Goal: Task Accomplishment & Management: Manage account settings

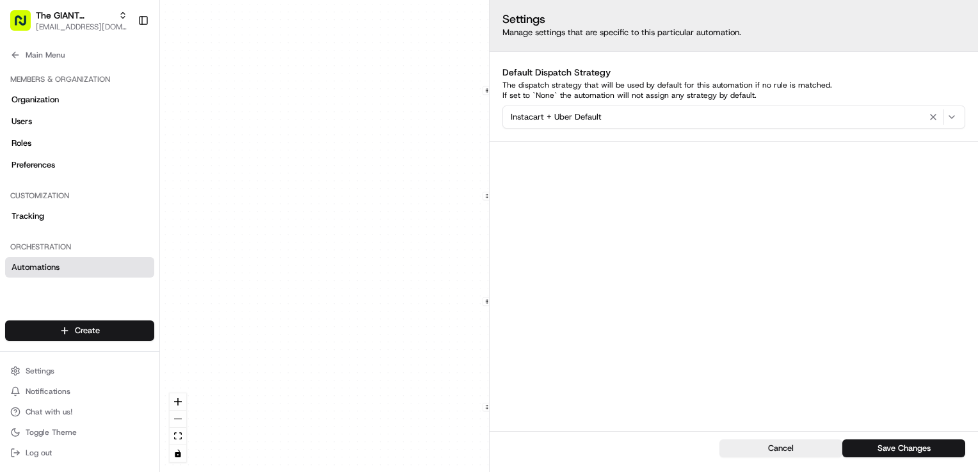
scroll to position [128, 0]
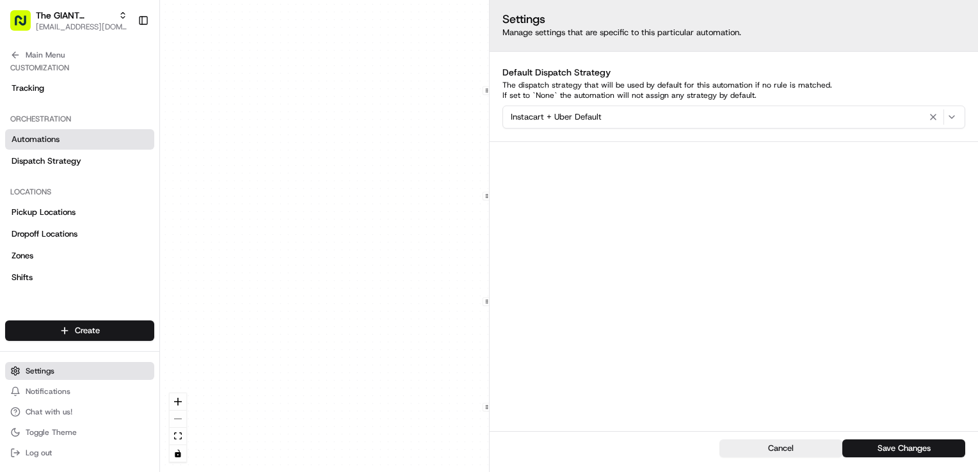
click at [58, 367] on button "Settings" at bounding box center [79, 371] width 149 height 18
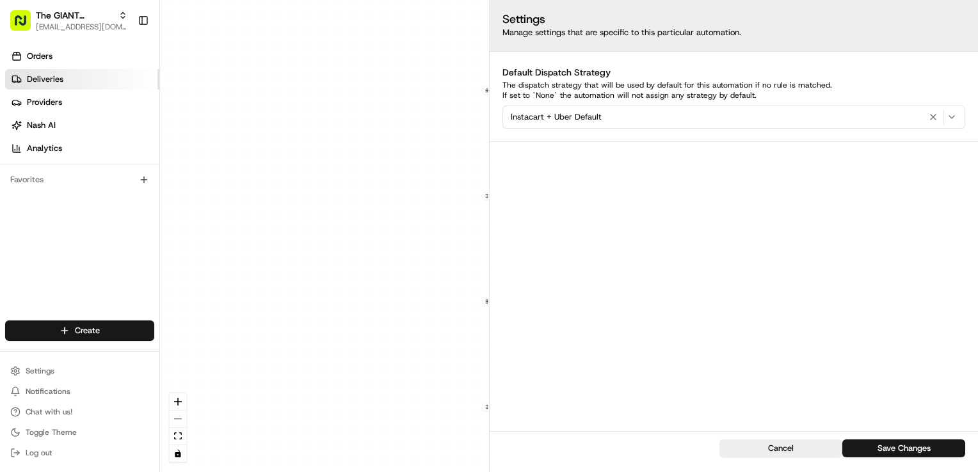
click at [52, 75] on span "Deliveries" at bounding box center [45, 80] width 36 height 12
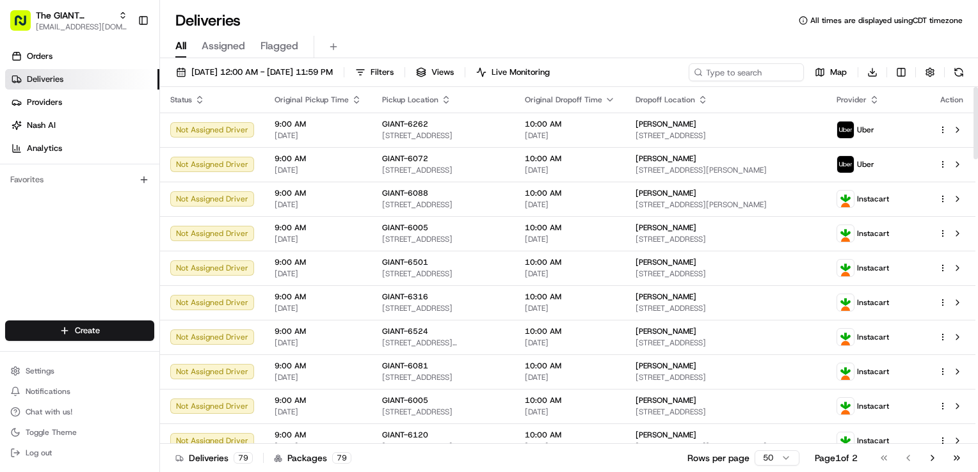
click at [865, 95] on span "Provider" at bounding box center [852, 100] width 30 height 10
drag, startPoint x: 865, startPoint y: 94, endPoint x: 899, endPoint y: 102, distance: 34.3
click at [879, 102] on icon "button" at bounding box center [874, 100] width 10 height 10
click at [912, 132] on button "Provider (Z-A)" at bounding box center [898, 132] width 87 height 15
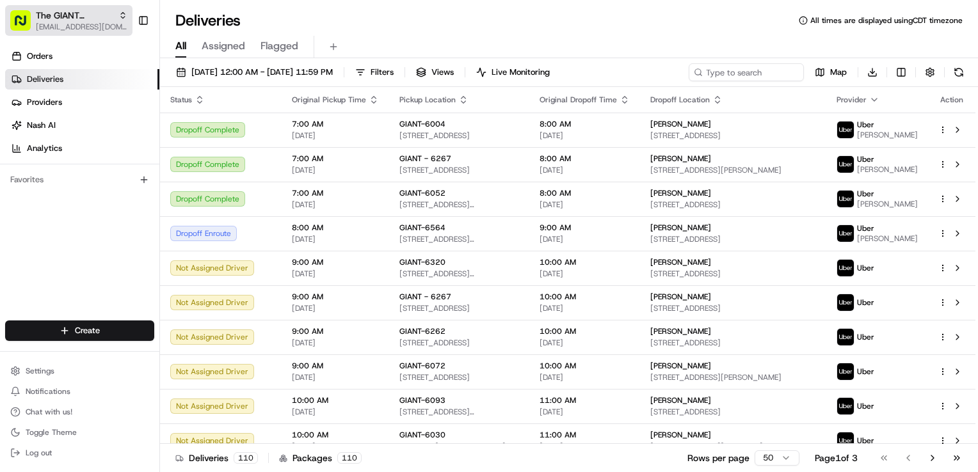
click at [92, 24] on span "[EMAIL_ADDRESS][DOMAIN_NAME]" at bounding box center [82, 27] width 92 height 10
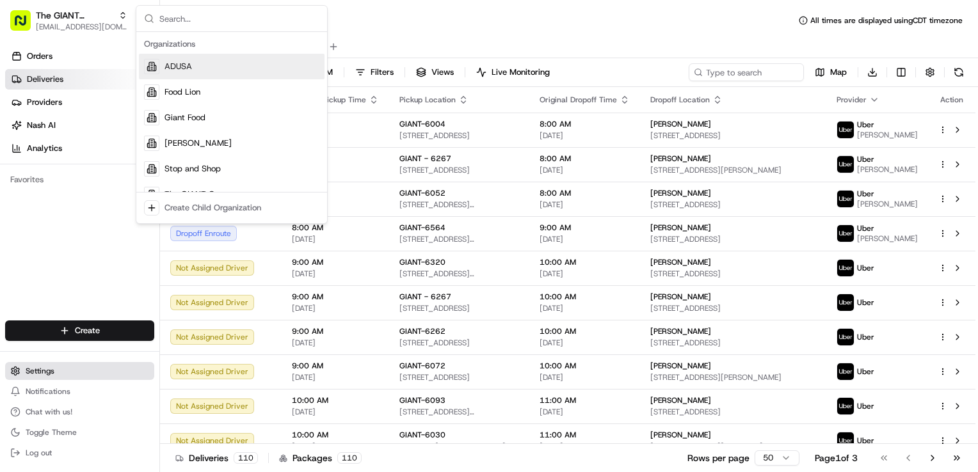
click at [56, 374] on button "Settings" at bounding box center [79, 371] width 149 height 18
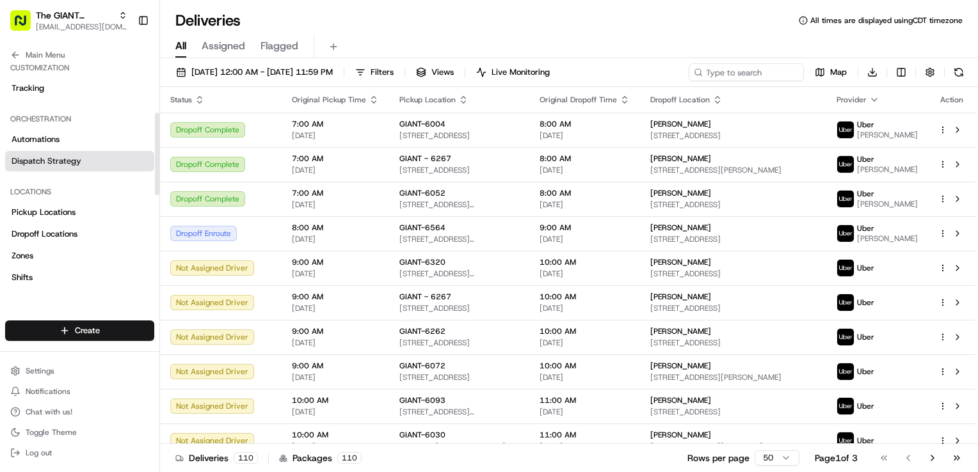
click at [76, 168] on link "Dispatch Strategy" at bounding box center [79, 161] width 149 height 20
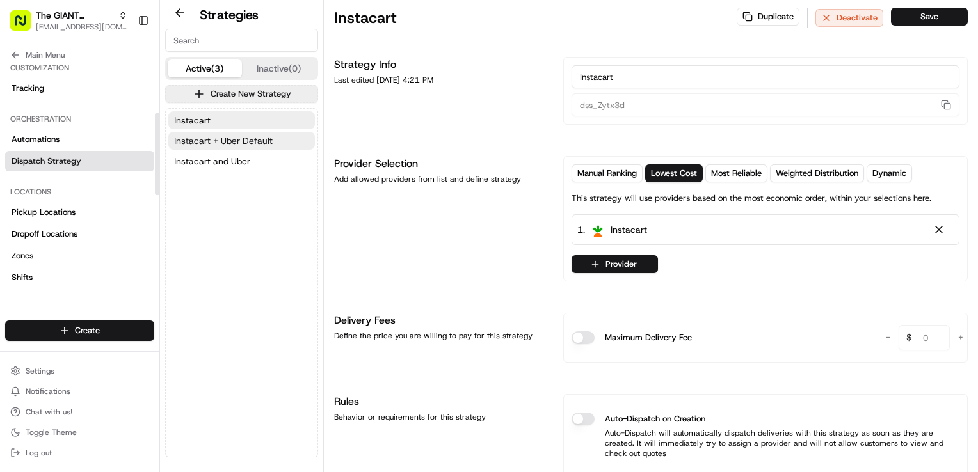
click at [274, 147] on button "Instacart + Uber Default" at bounding box center [241, 141] width 147 height 18
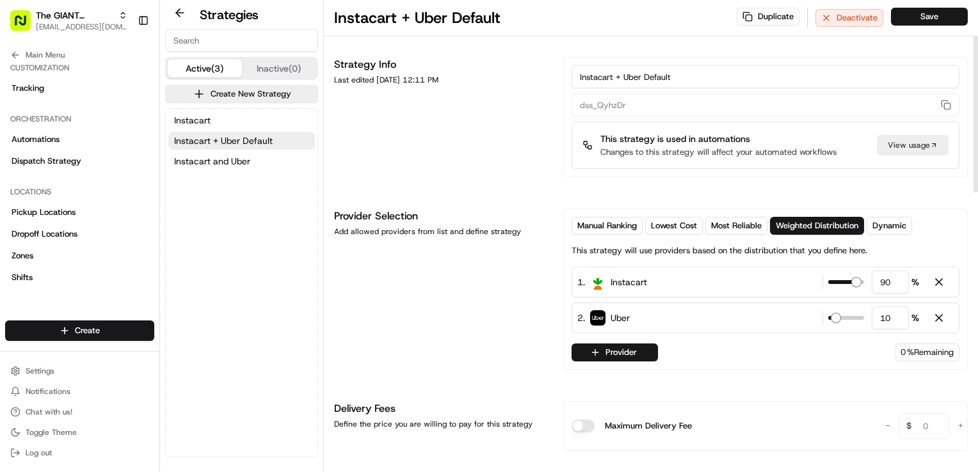
drag, startPoint x: 694, startPoint y: 73, endPoint x: 444, endPoint y: 68, distance: 250.3
click at [444, 68] on div "Strategy Info Last edited [DATE] 12:11 PM Instacart + Uber Default dss_QyhzDr T…" at bounding box center [651, 117] width 634 height 120
click at [72, 14] on span "The GIANT Company" at bounding box center [74, 15] width 77 height 13
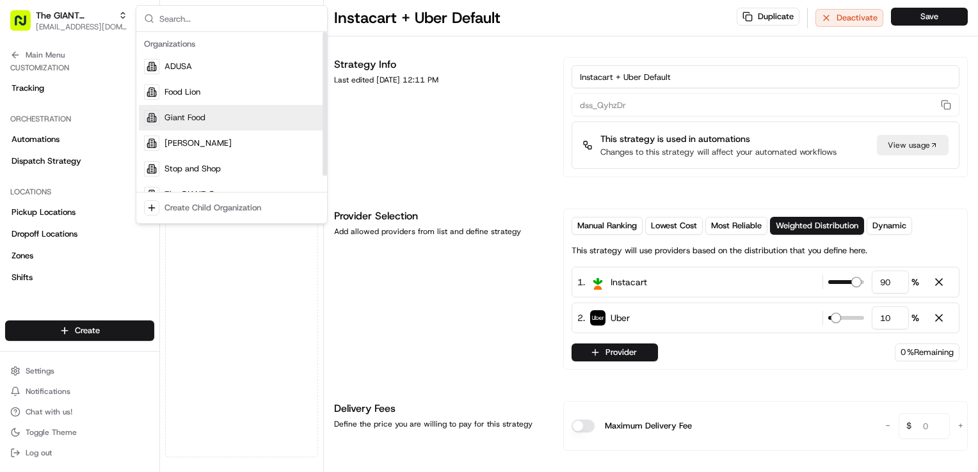
click at [191, 124] on div "Giant Food" at bounding box center [232, 118] width 186 height 26
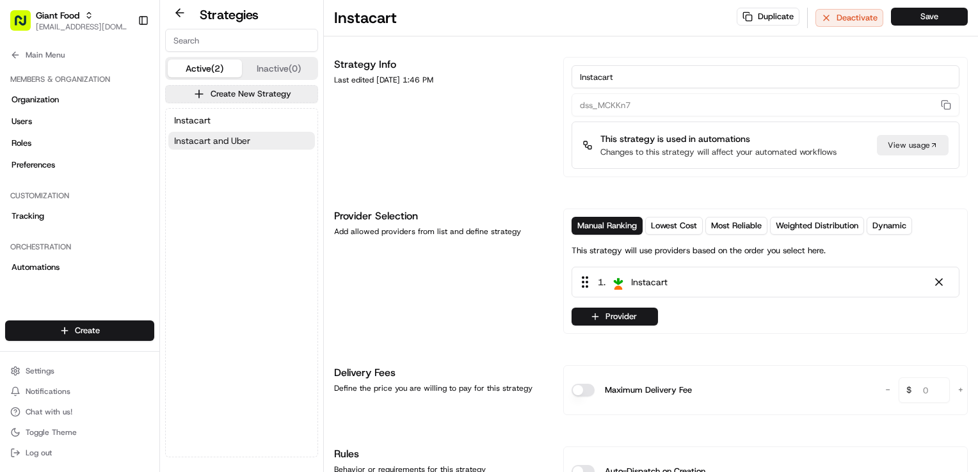
click at [225, 143] on span "Instacart and Uber" at bounding box center [212, 140] width 76 height 13
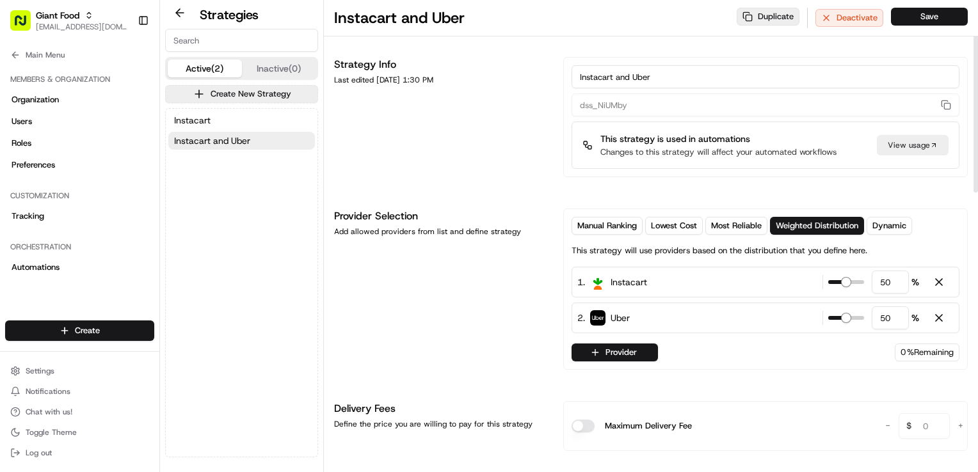
click at [782, 18] on button "Duplicate" at bounding box center [768, 17] width 63 height 18
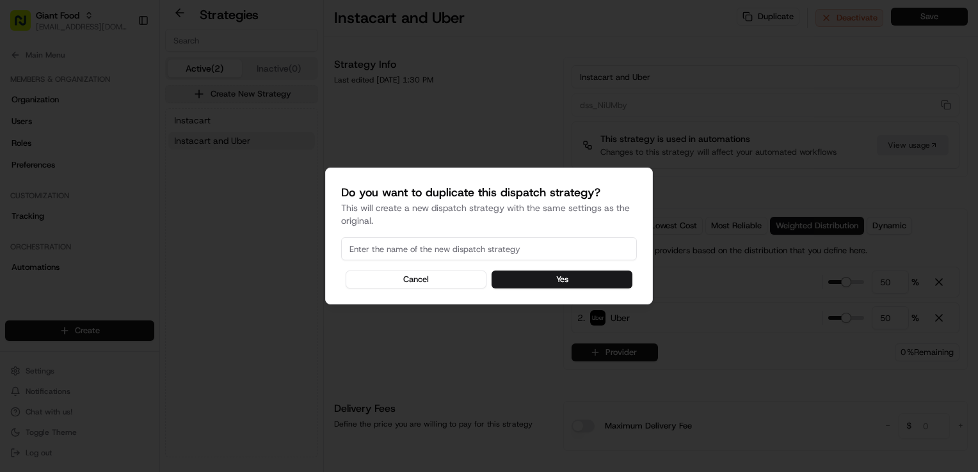
click at [451, 251] on input at bounding box center [489, 248] width 296 height 23
paste input "Instacart + Uber Default"
type input "Instacart + Uber Default"
click at [575, 285] on button "Yes" at bounding box center [562, 280] width 141 height 18
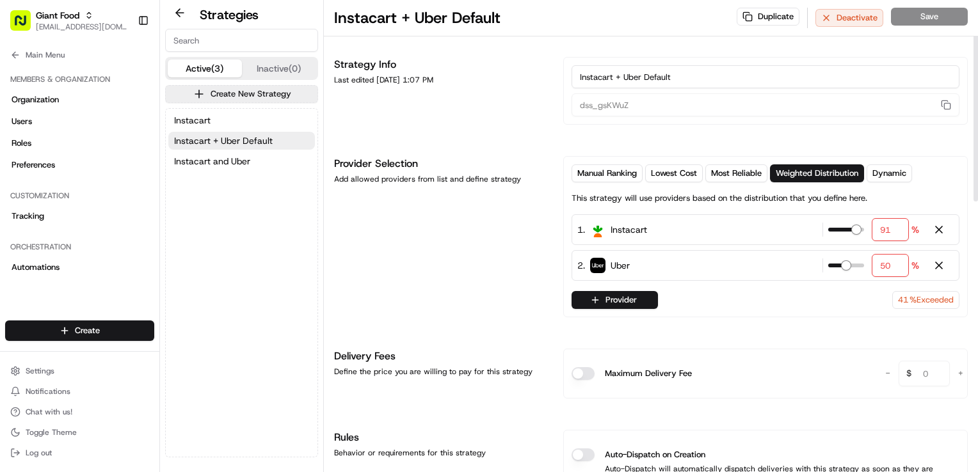
click at [862, 233] on span at bounding box center [856, 230] width 10 height 10
drag, startPoint x: 894, startPoint y: 232, endPoint x: 768, endPoint y: 216, distance: 127.2
click at [773, 213] on div "Manual Ranking Lowest Cost Most Reliable Weighted Distribution Dynamic This str…" at bounding box center [766, 237] width 388 height 145
type input "90"
drag, startPoint x: 894, startPoint y: 267, endPoint x: 731, endPoint y: 265, distance: 162.6
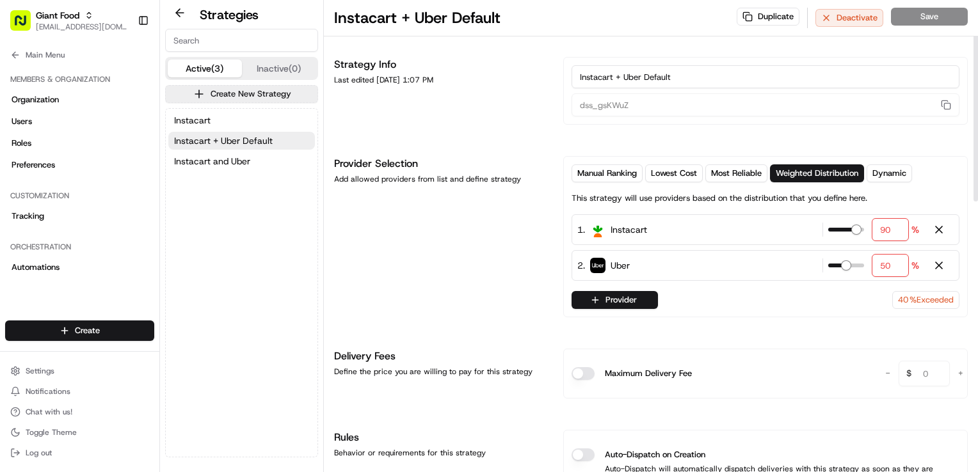
click at [731, 265] on div "2 . Uber 50 %" at bounding box center [766, 265] width 388 height 31
type input "10"
click at [940, 16] on button "Save" at bounding box center [929, 17] width 77 height 18
